Goal: Navigation & Orientation: Go to known website

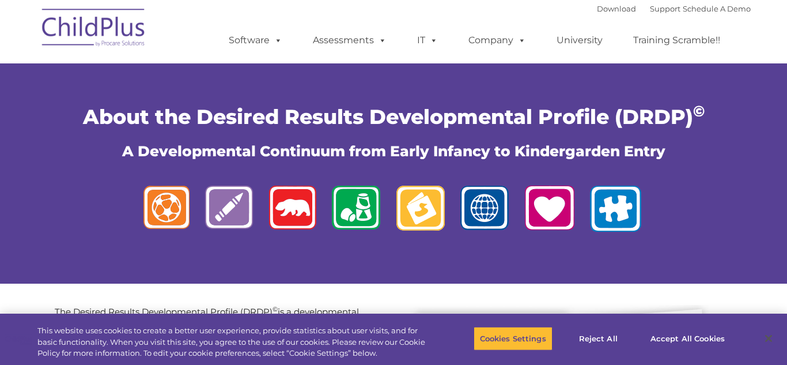
click at [131, 24] on img at bounding box center [93, 30] width 115 height 58
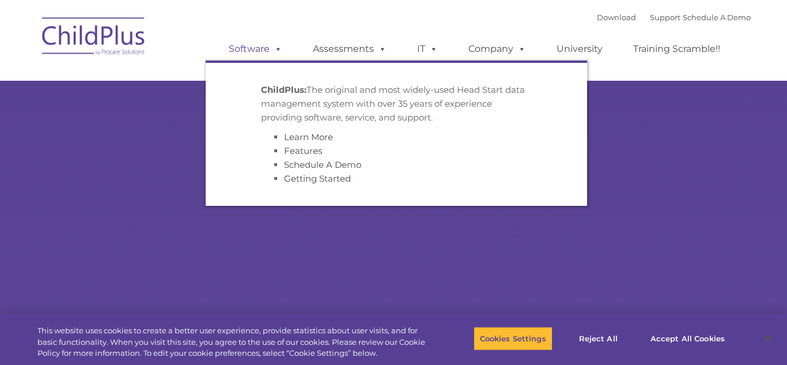
type input ""
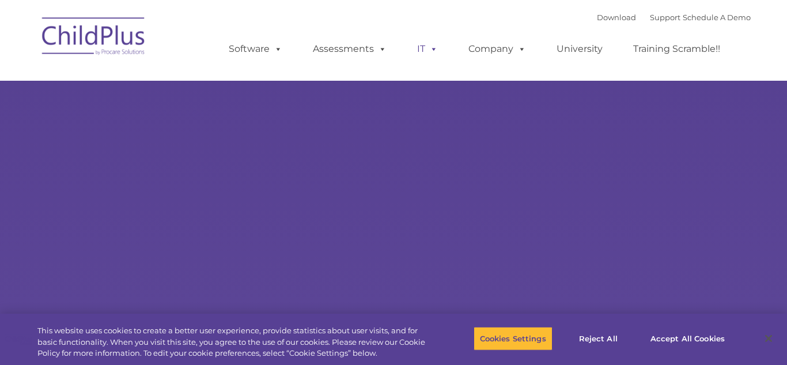
select select "MEDIUM"
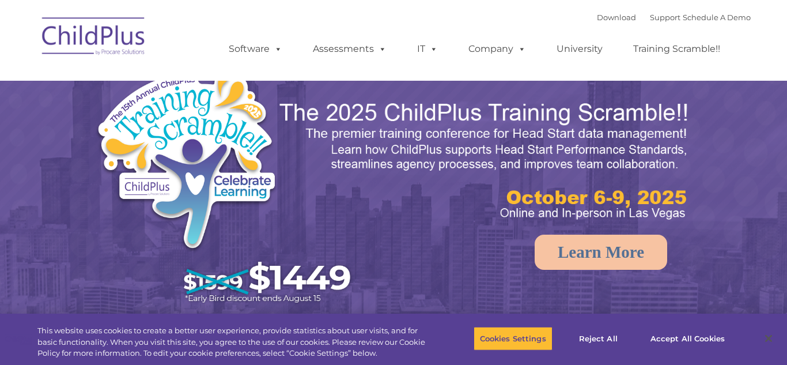
select select "MEDIUM"
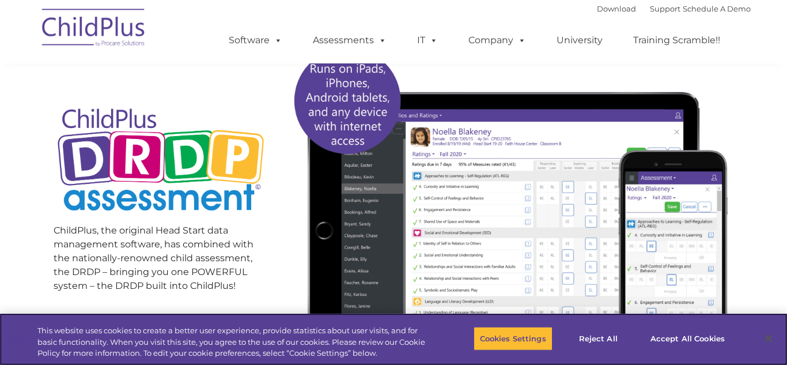
scroll to position [150, 0]
